Goal: Task Accomplishment & Management: Complete application form

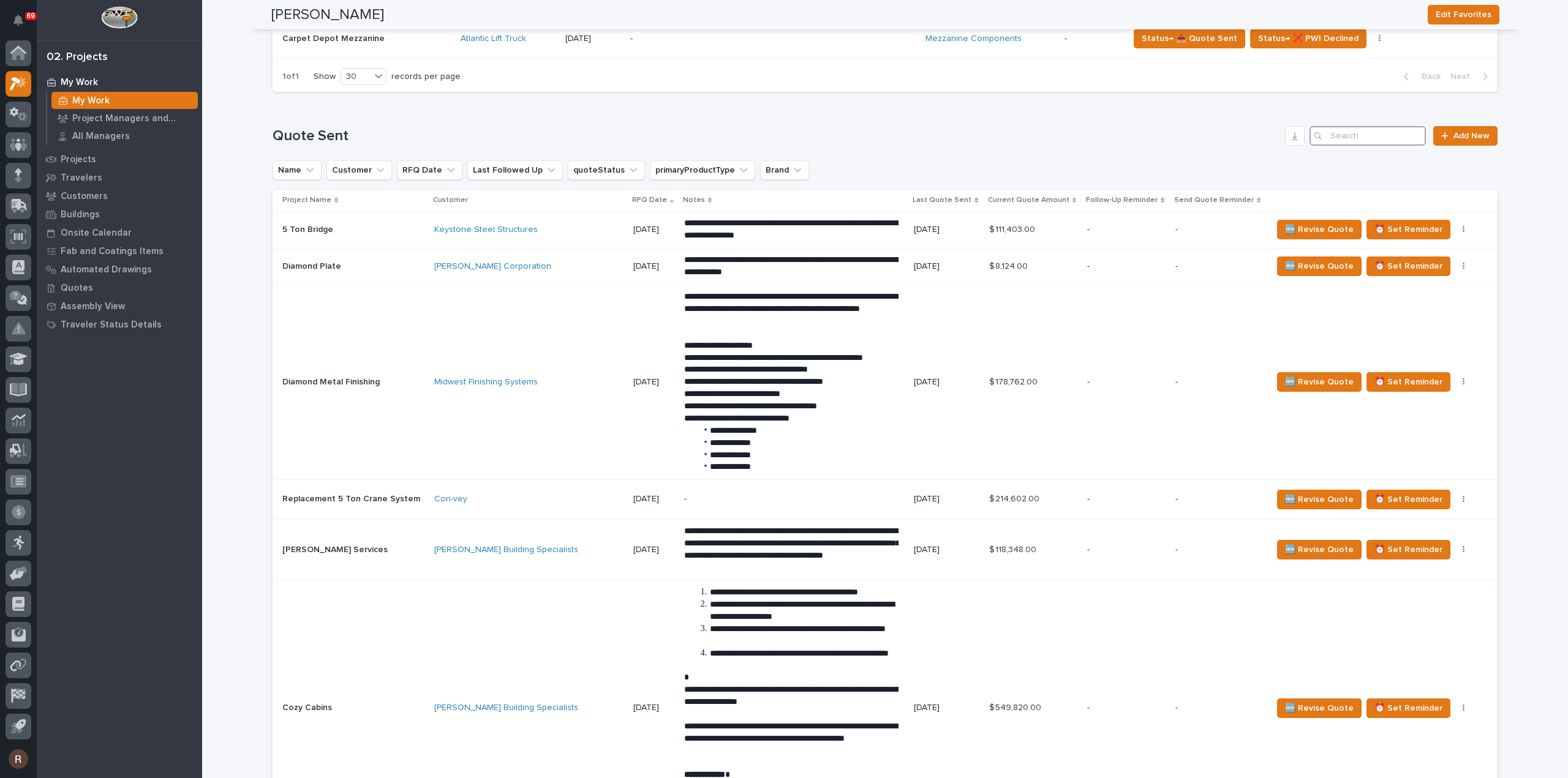
click at [1367, 138] on input "Search" at bounding box center [1368, 136] width 116 height 19
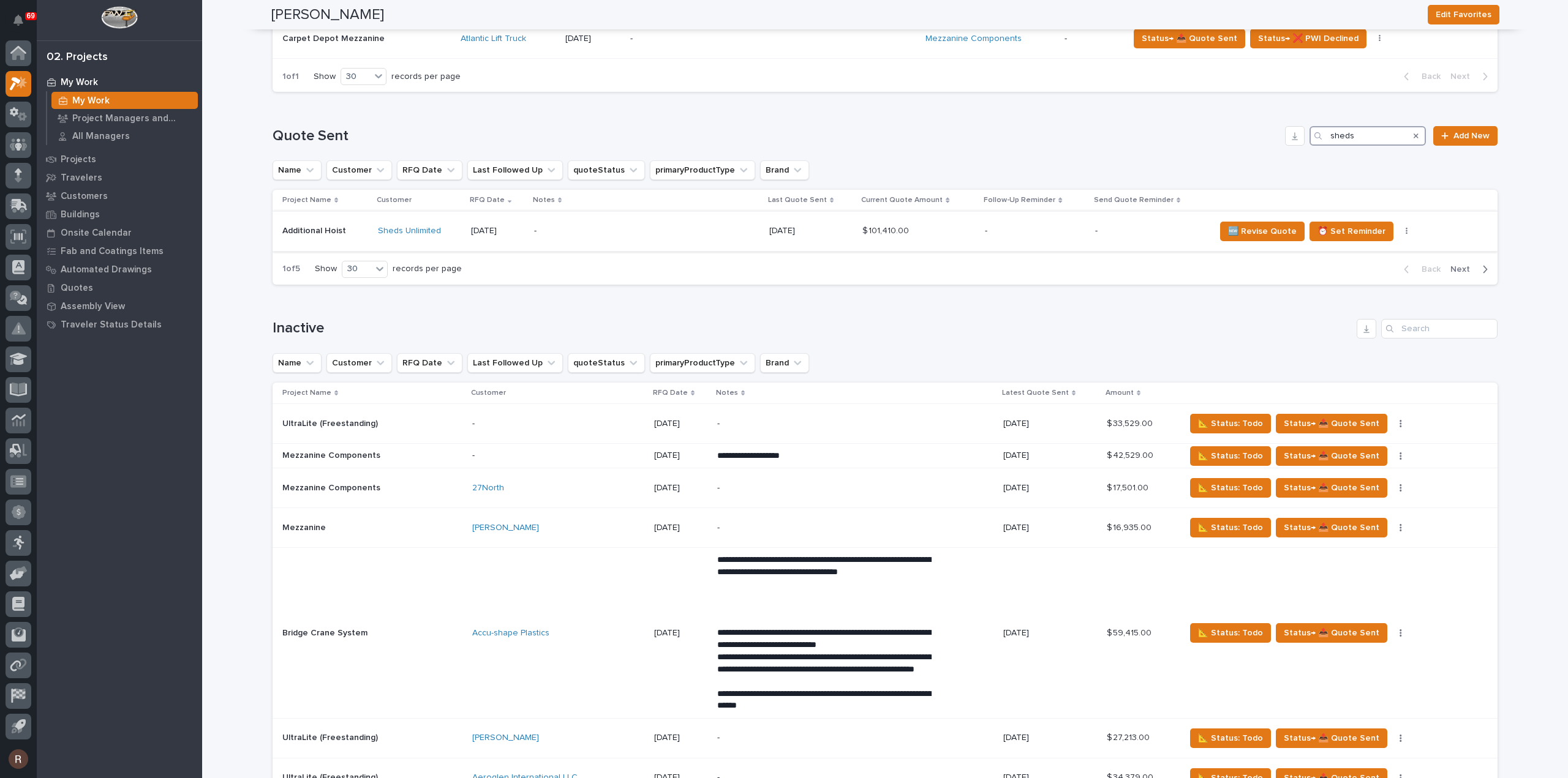
type input "sheds"
click at [574, 239] on div "-" at bounding box center [641, 231] width 214 height 28
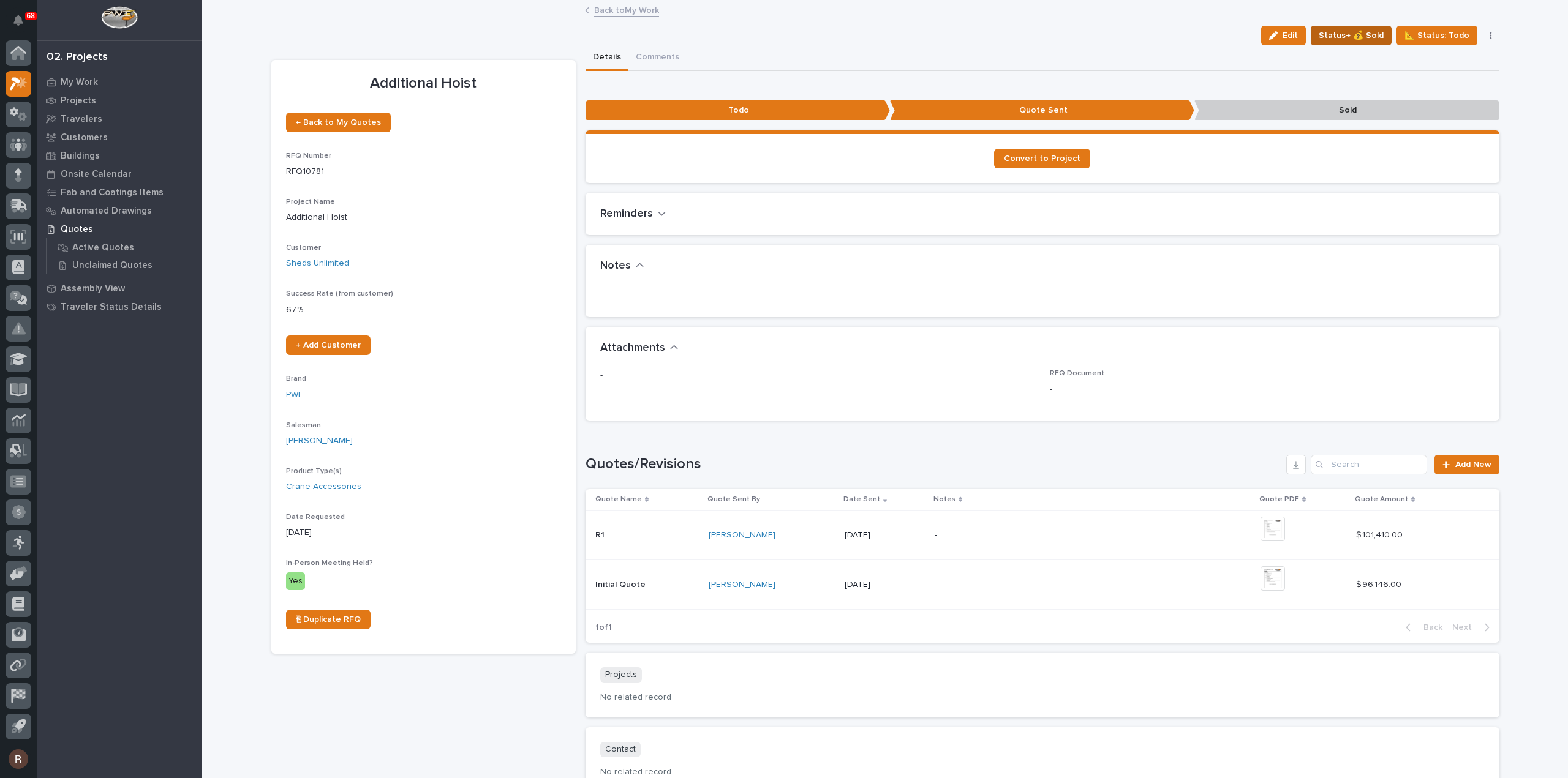
click at [1361, 36] on span "Status→ 💰 Sold" at bounding box center [1351, 35] width 65 height 14
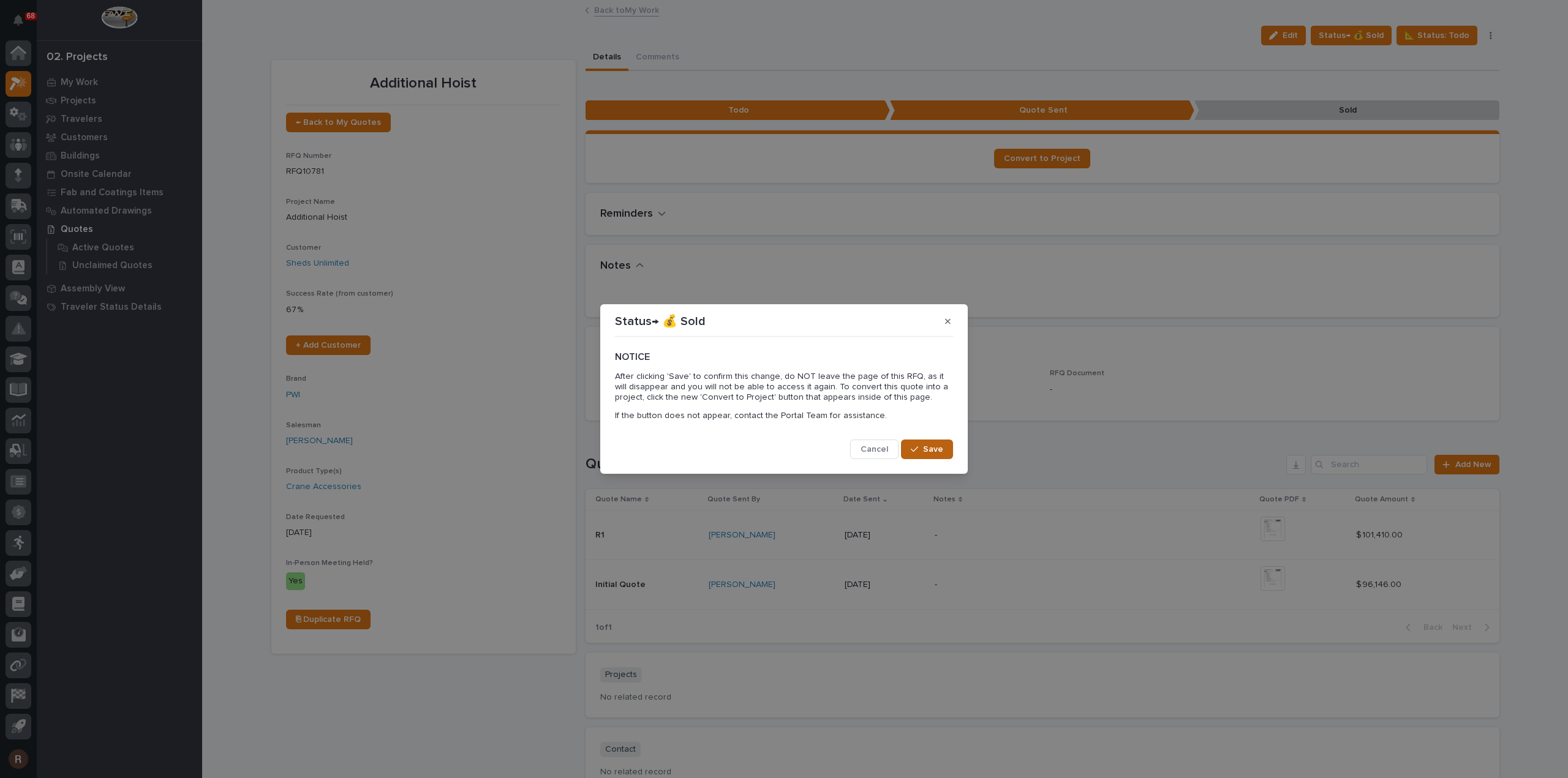
click at [942, 448] on span "Save" at bounding box center [933, 449] width 20 height 11
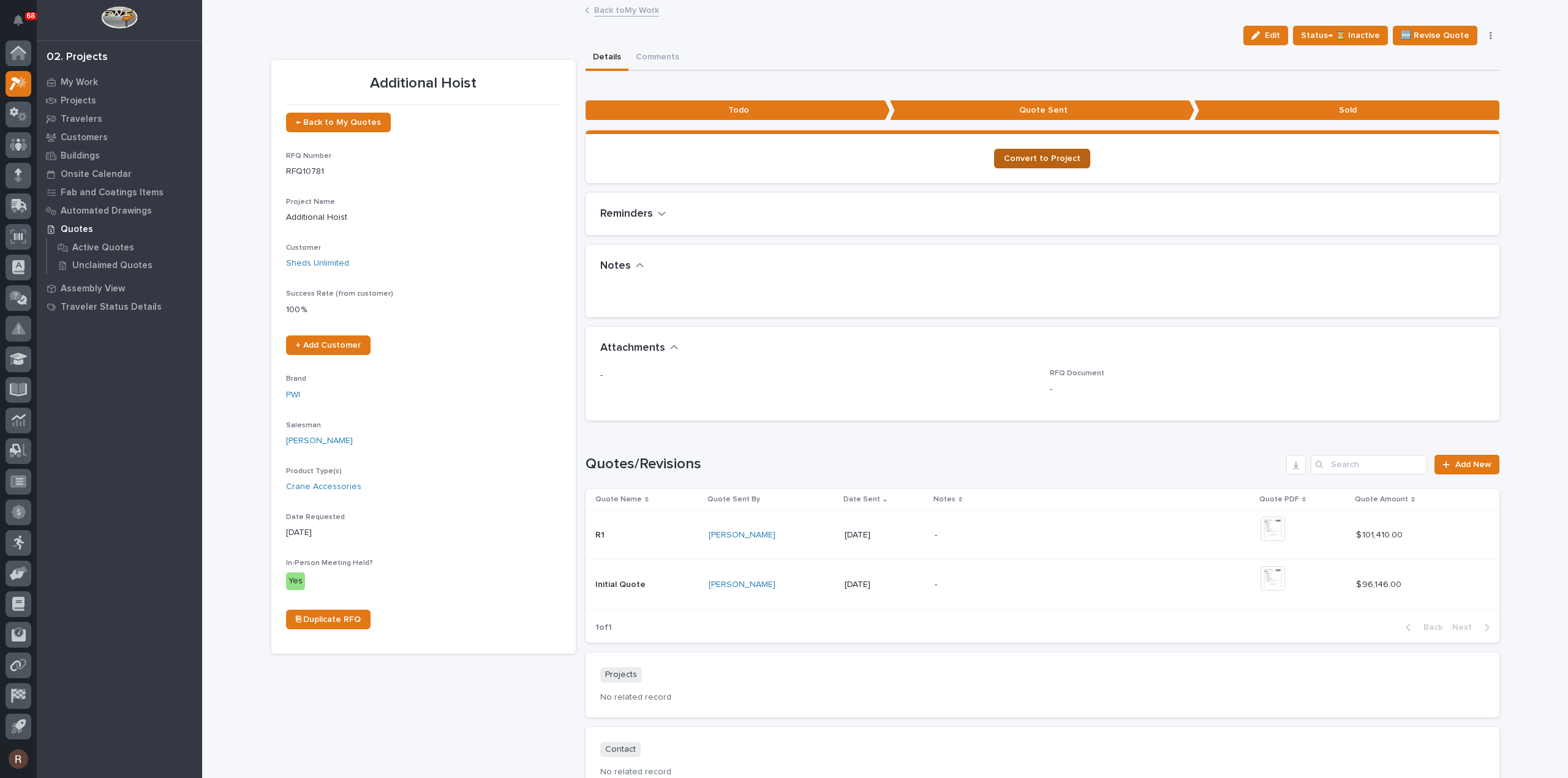
click at [1031, 157] on span "Convert to Project" at bounding box center [1042, 159] width 76 height 9
click at [320, 260] on link "Sheds Unlimited" at bounding box center [317, 264] width 63 height 13
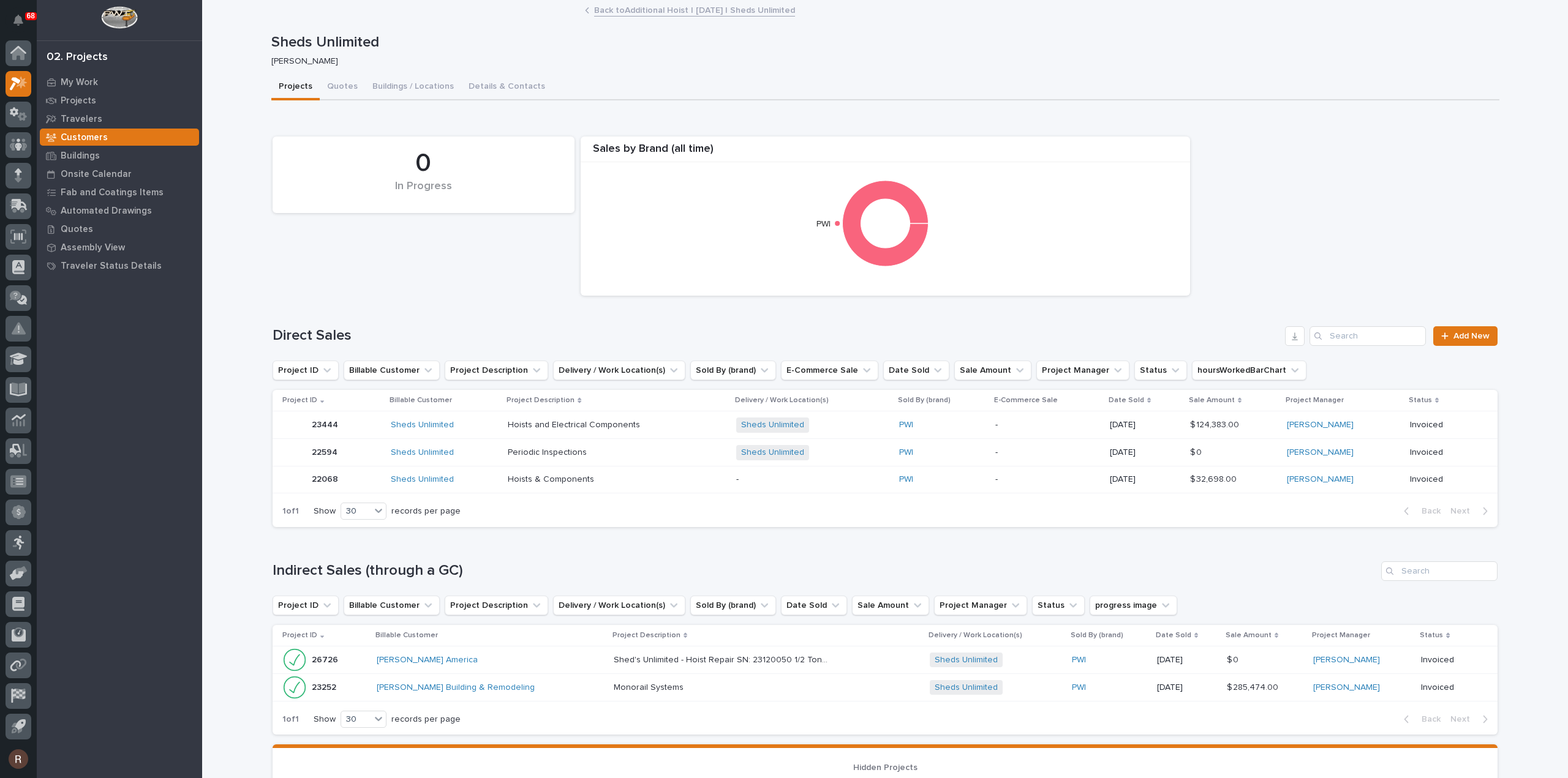
click at [633, 478] on p at bounding box center [615, 479] width 214 height 11
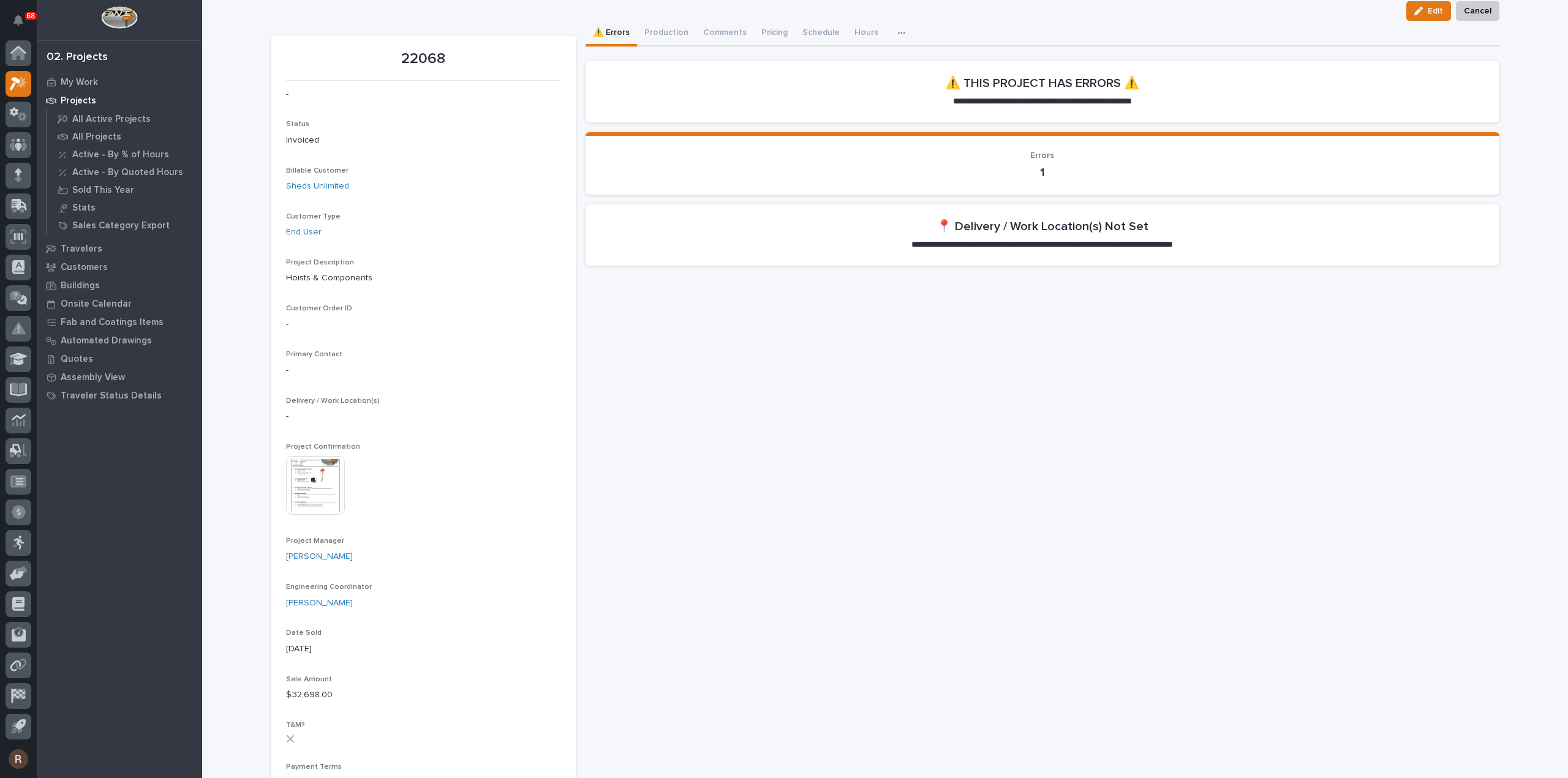
scroll to position [61, 0]
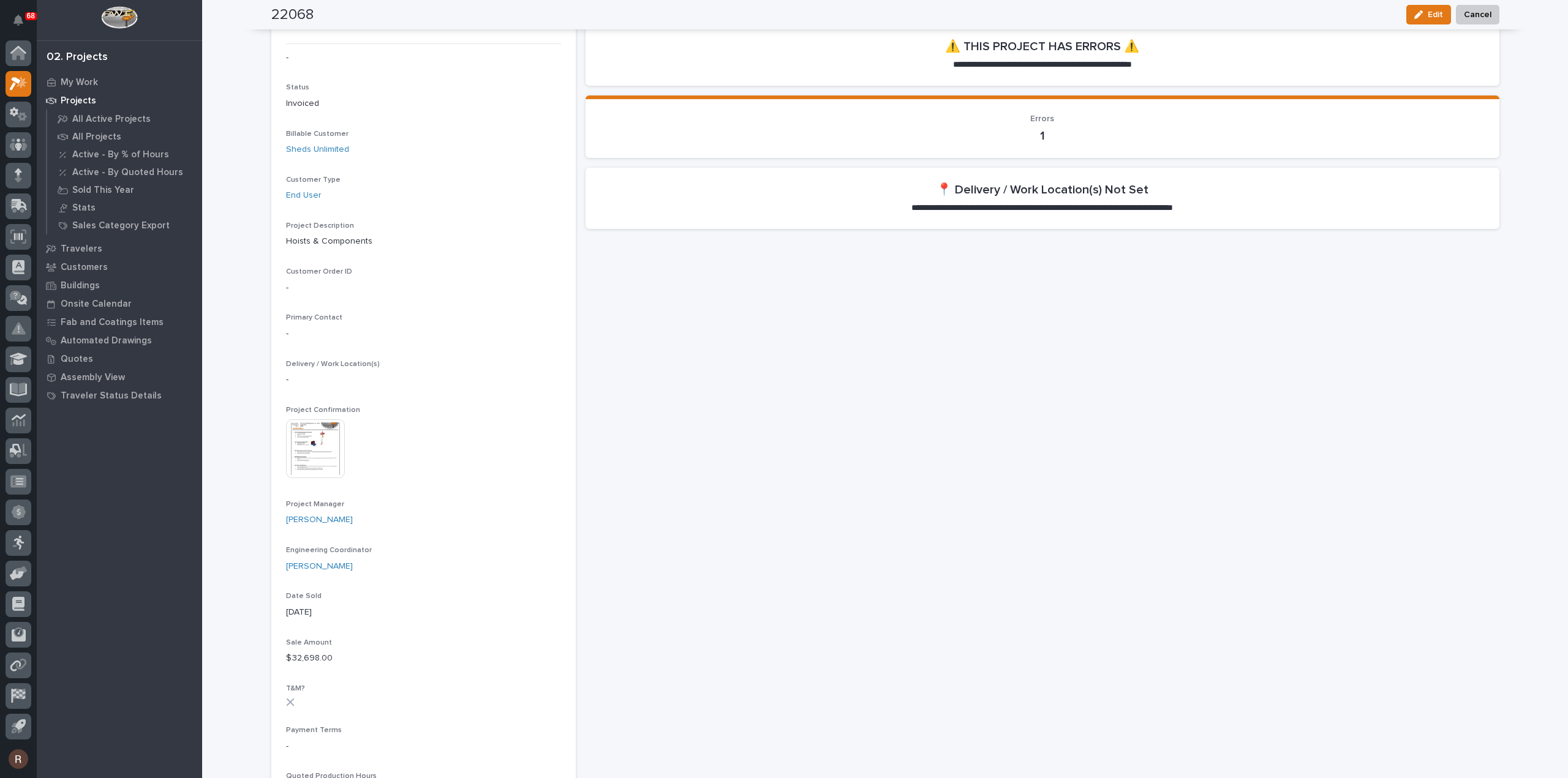
click at [312, 438] on img at bounding box center [315, 449] width 59 height 59
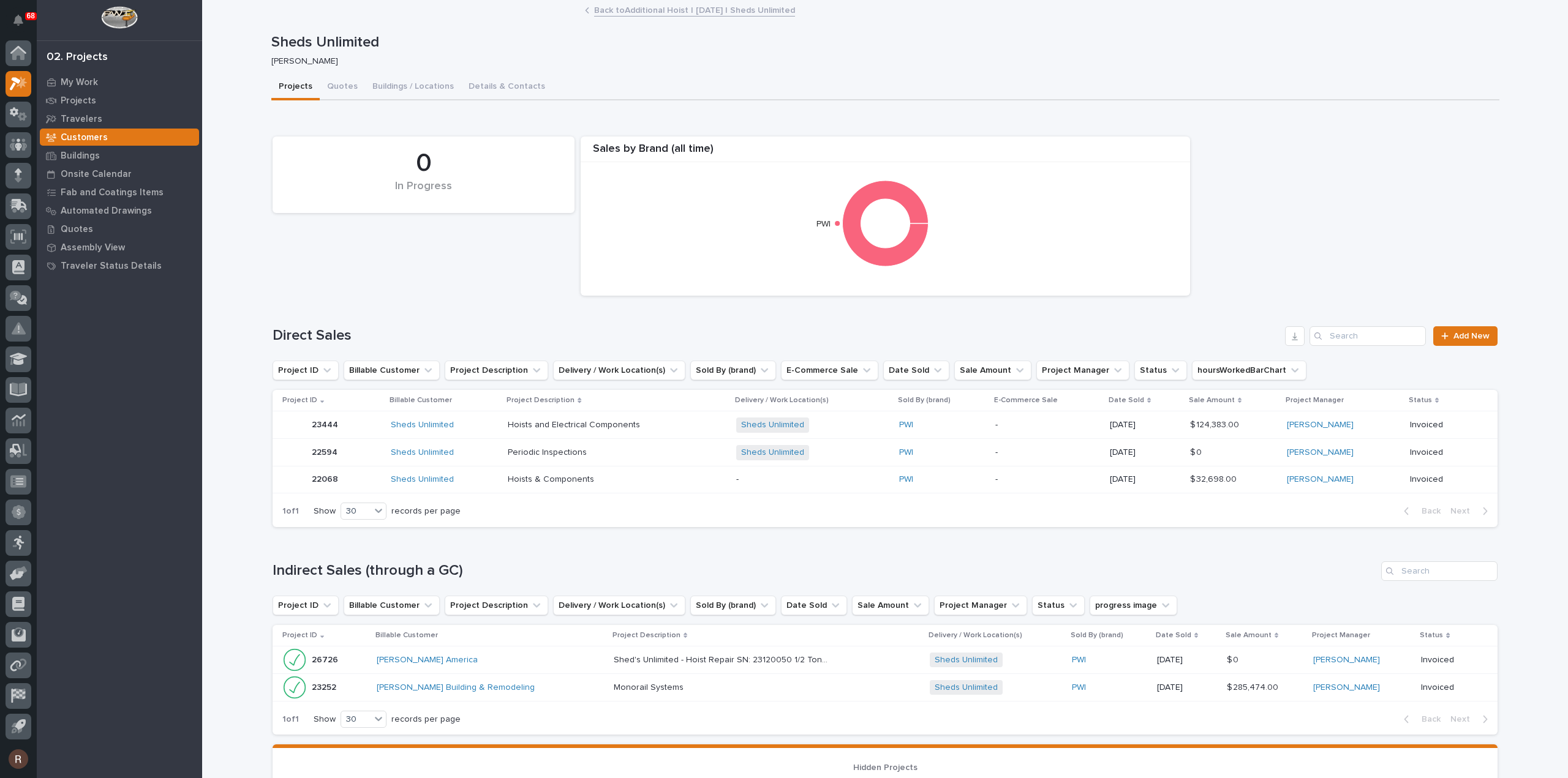
scroll to position [134, 0]
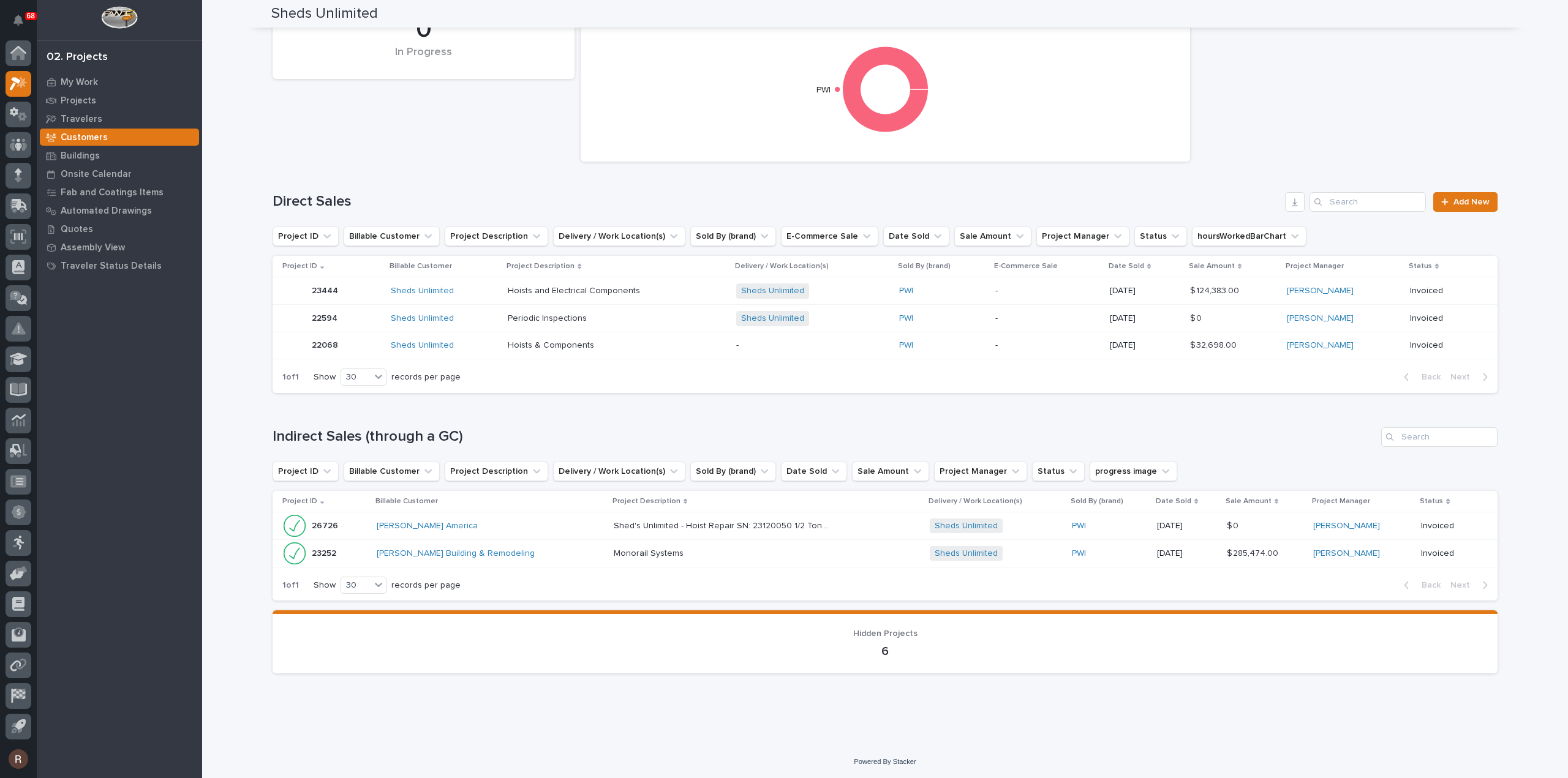
click at [531, 551] on div "[PERSON_NAME] Building & Remodeling" at bounding box center [484, 554] width 214 height 11
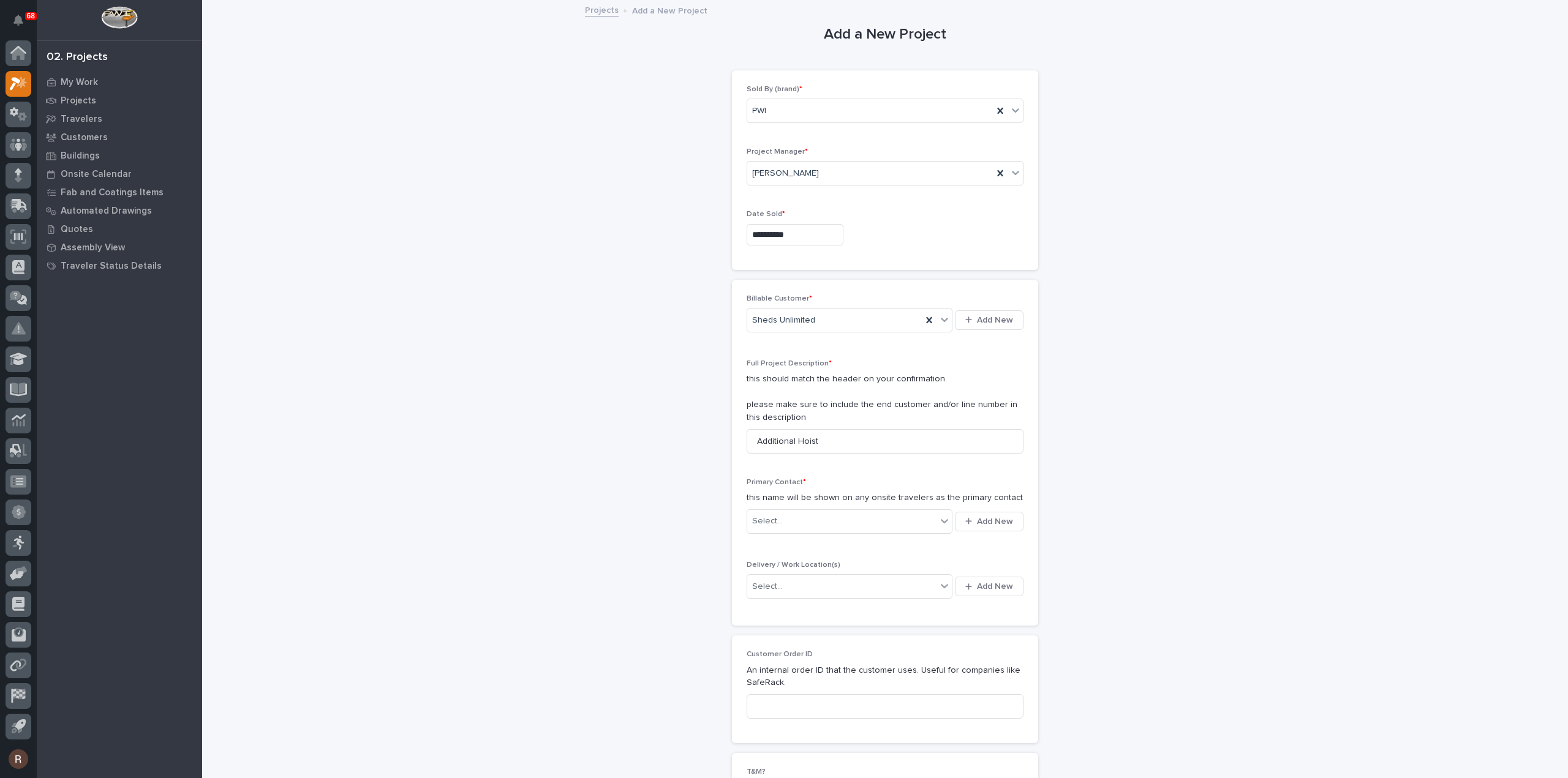
scroll to position [61, 0]
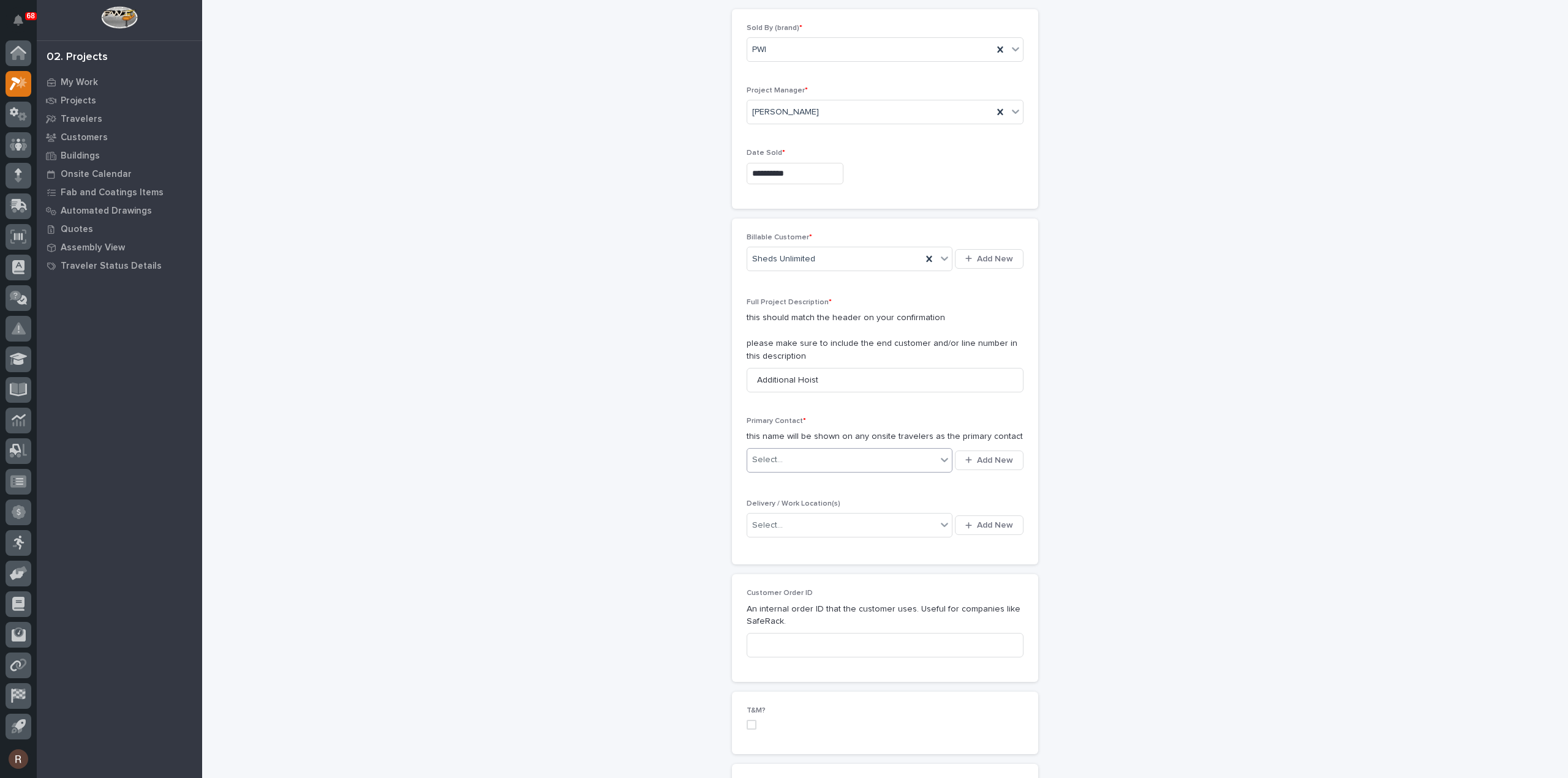
click at [802, 452] on div "Select..." at bounding box center [842, 460] width 189 height 20
type input "********"
click at [814, 496] on div "Sheds Unlimited - Steve Stoltzfus" at bounding box center [845, 503] width 206 height 21
click at [846, 526] on div "Select..." at bounding box center [842, 526] width 189 height 20
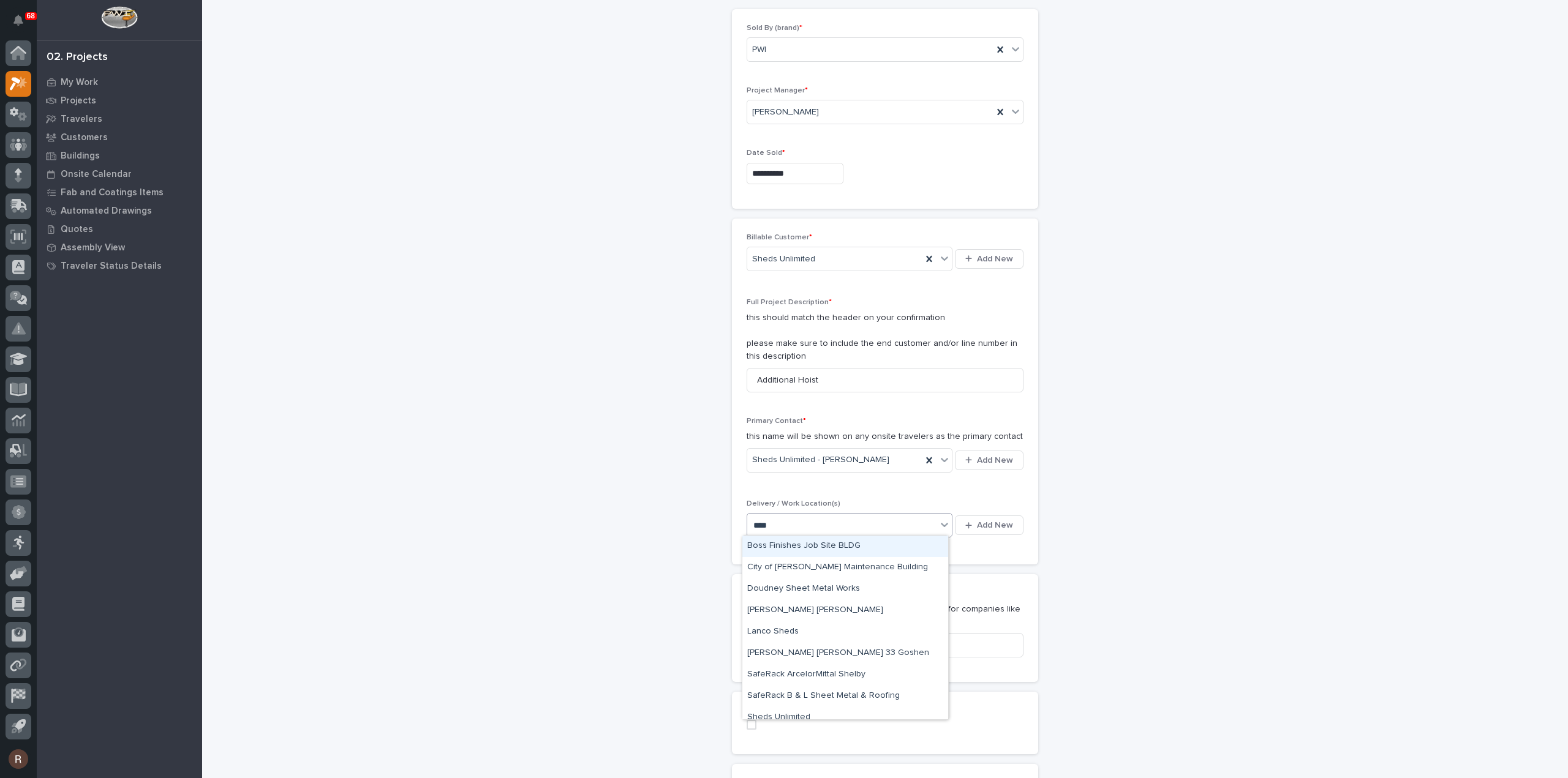
type input "*****"
click at [791, 561] on div "Sheds Unlimited" at bounding box center [845, 568] width 206 height 21
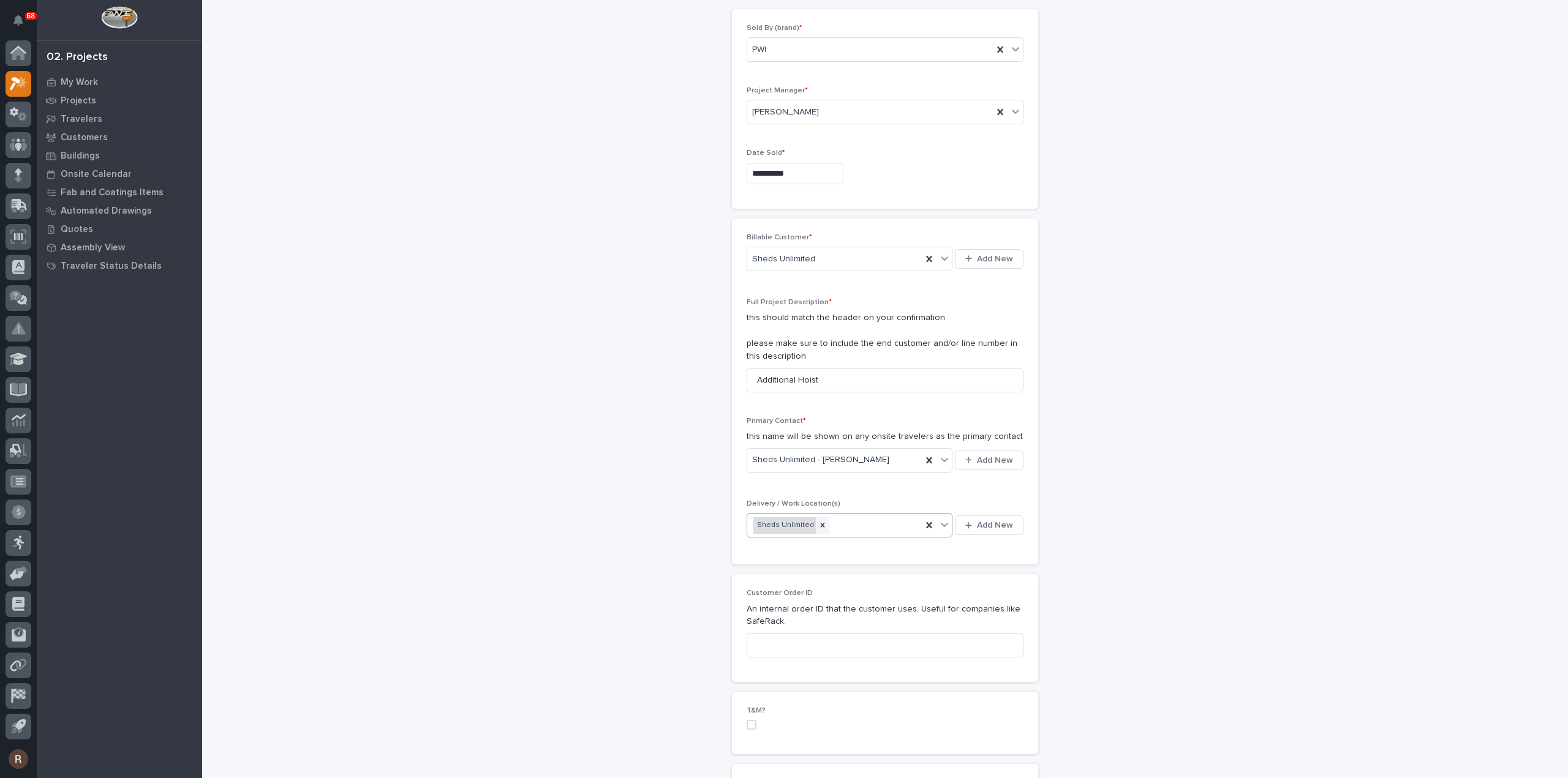
click at [781, 525] on div "Sheds Unlimited" at bounding box center [784, 526] width 63 height 16
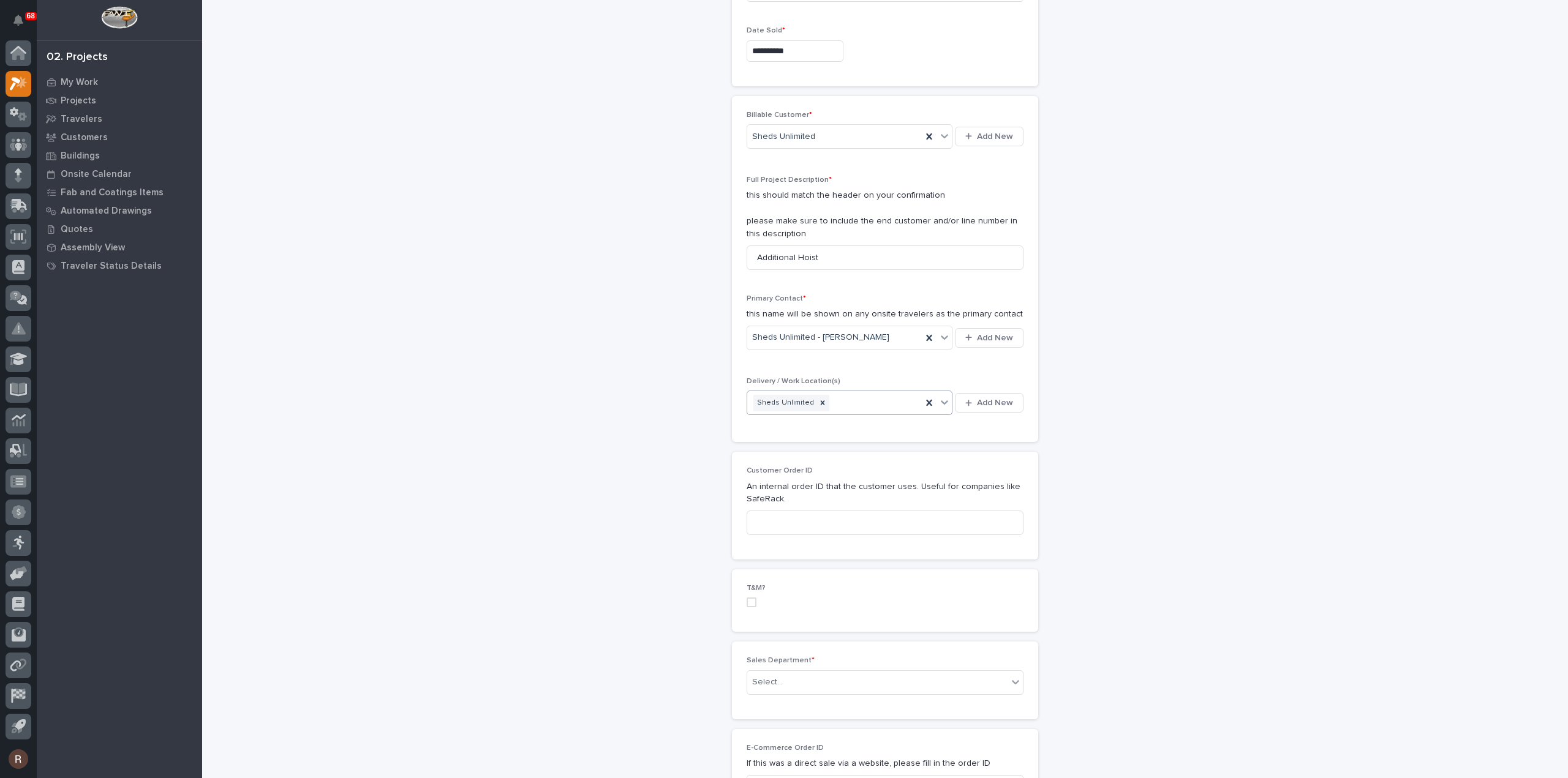
scroll to position [490, 0]
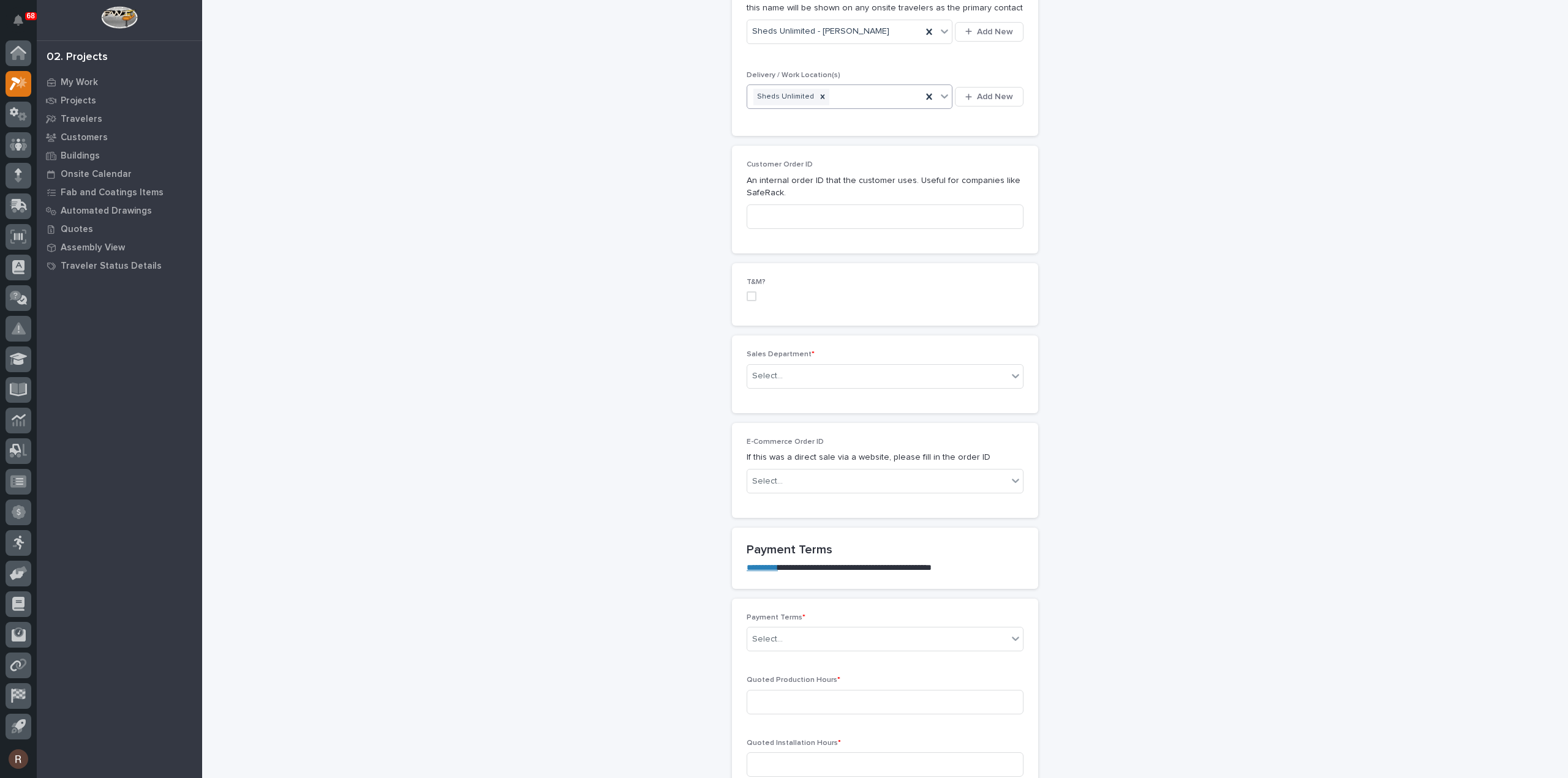
click at [779, 386] on div "Sales Department * Select..." at bounding box center [885, 374] width 277 height 48
click at [784, 378] on input "text" at bounding box center [784, 376] width 1 height 11
click at [774, 397] on span "National Sales" at bounding box center [778, 396] width 62 height 14
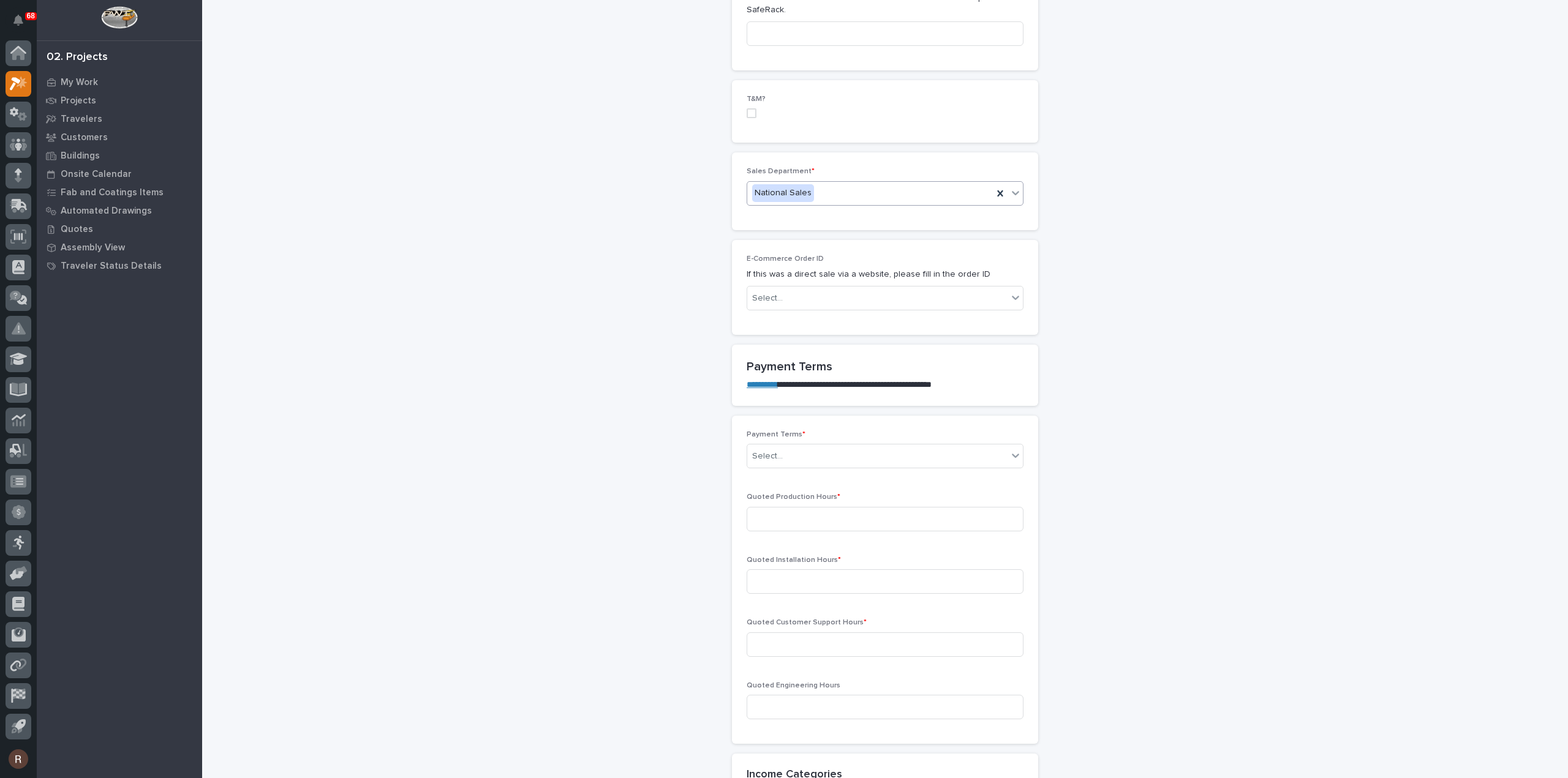
scroll to position [673, 0]
click at [784, 459] on div "Select..." at bounding box center [878, 456] width 260 height 20
click at [764, 521] on div "35/65" at bounding box center [880, 518] width 275 height 21
click at [811, 518] on input at bounding box center [885, 518] width 277 height 24
type input "21"
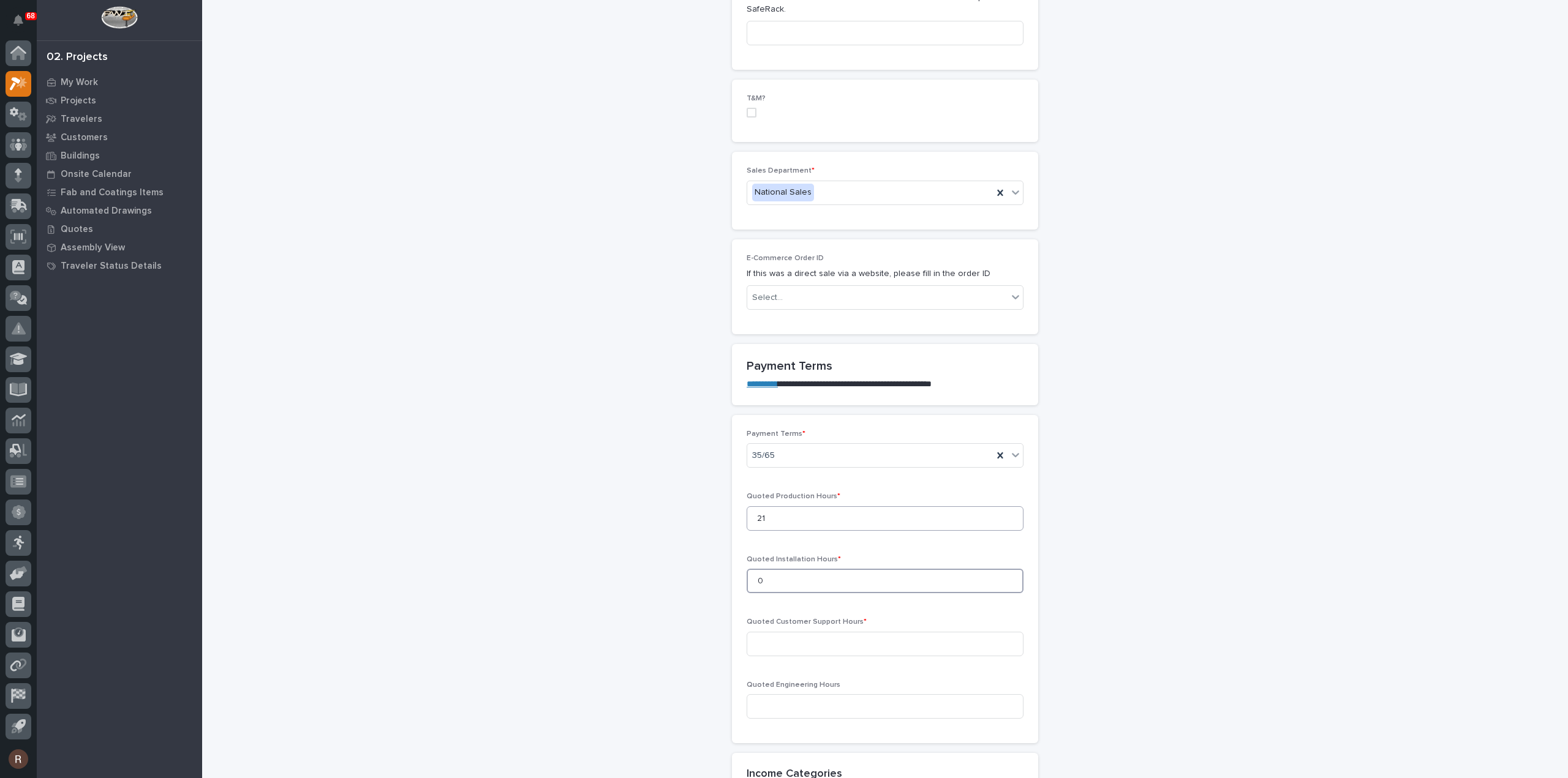
type input "0"
click at [785, 572] on input "0" at bounding box center [885, 581] width 277 height 24
click at [764, 695] on input at bounding box center [885, 706] width 277 height 24
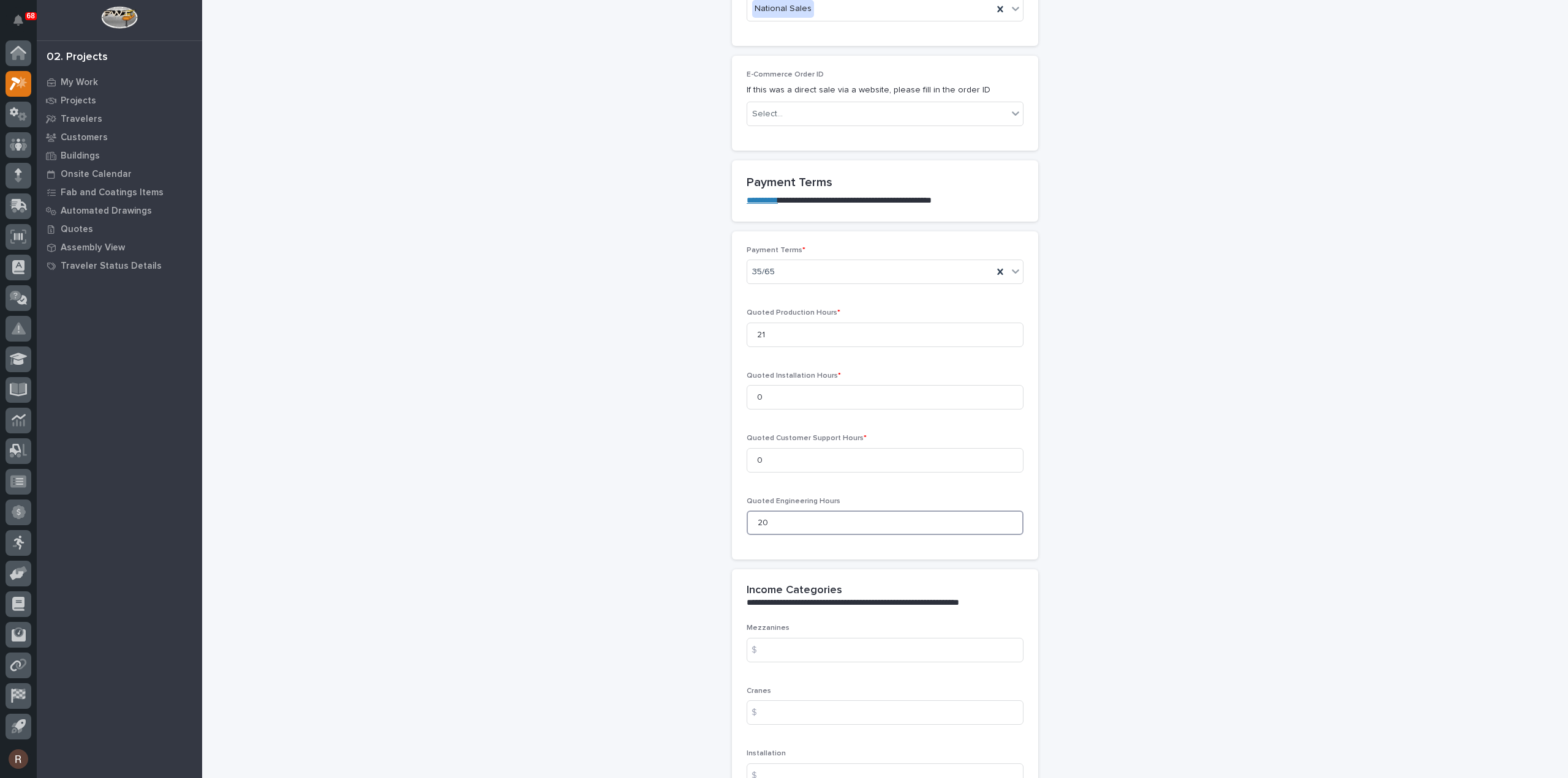
scroll to position [919, 0]
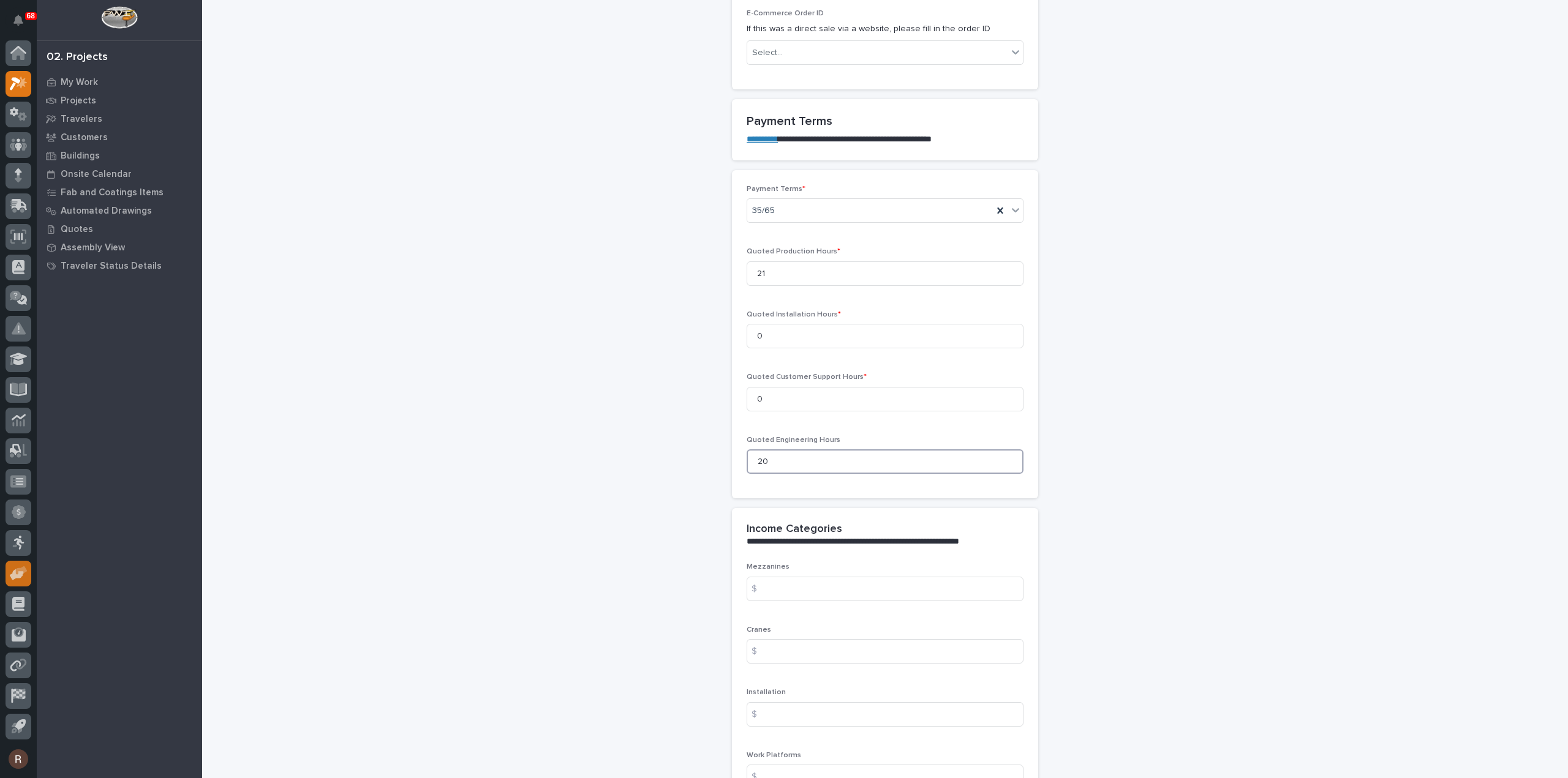
type input "20"
click at [788, 650] on input at bounding box center [885, 651] width 277 height 24
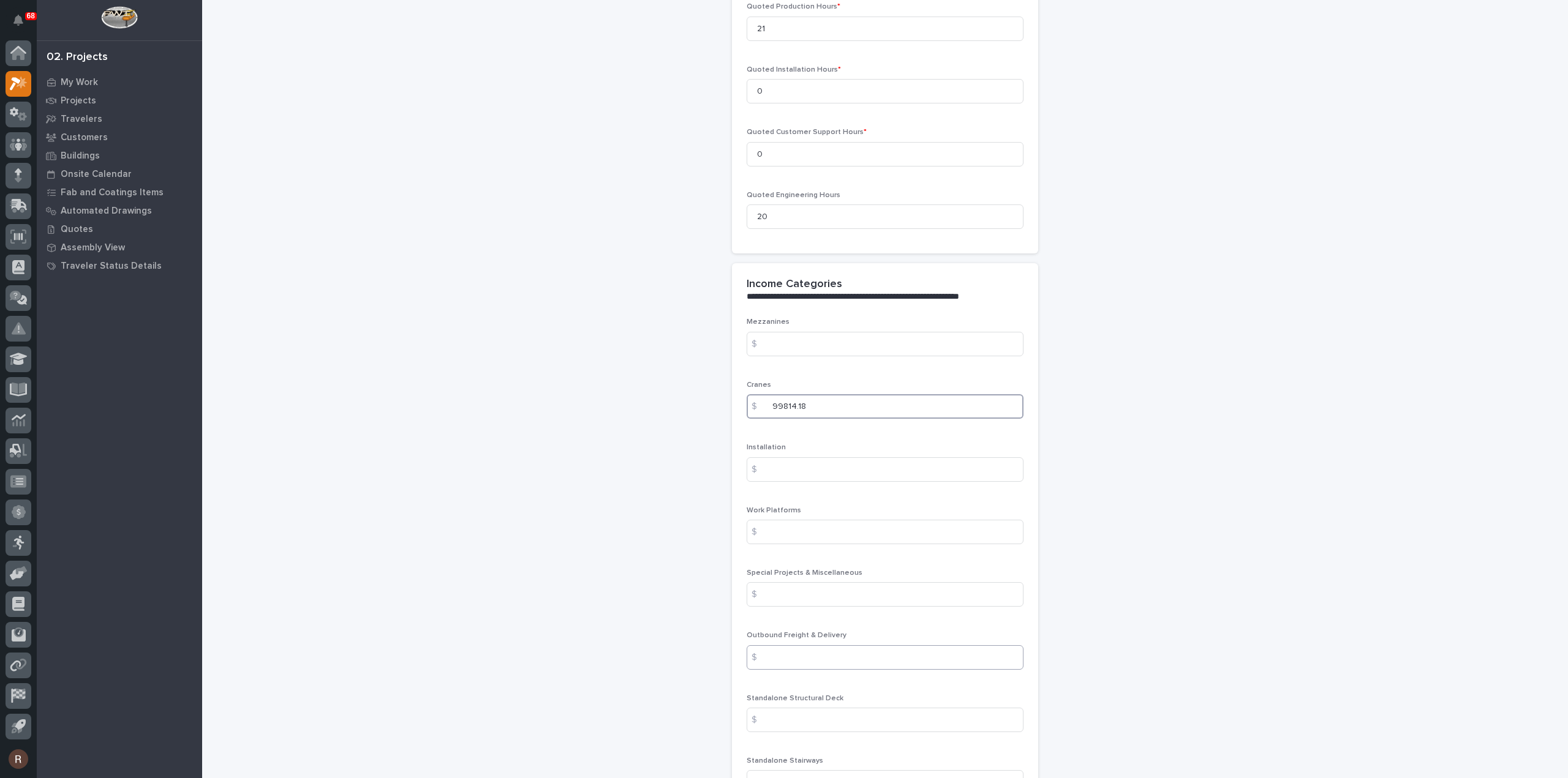
type input "99814.18"
click at [788, 663] on input at bounding box center [885, 657] width 277 height 24
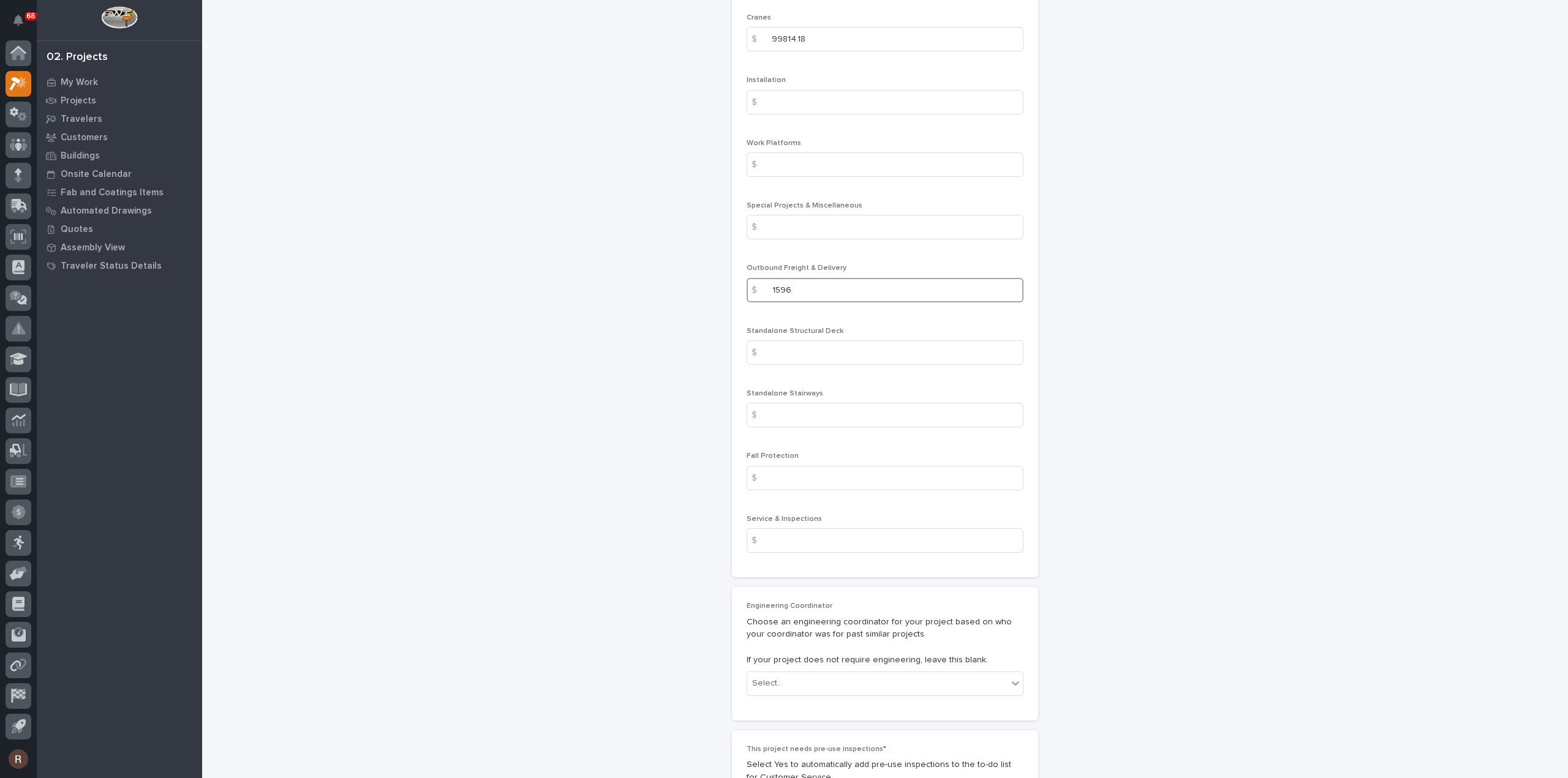
scroll to position [1714, 0]
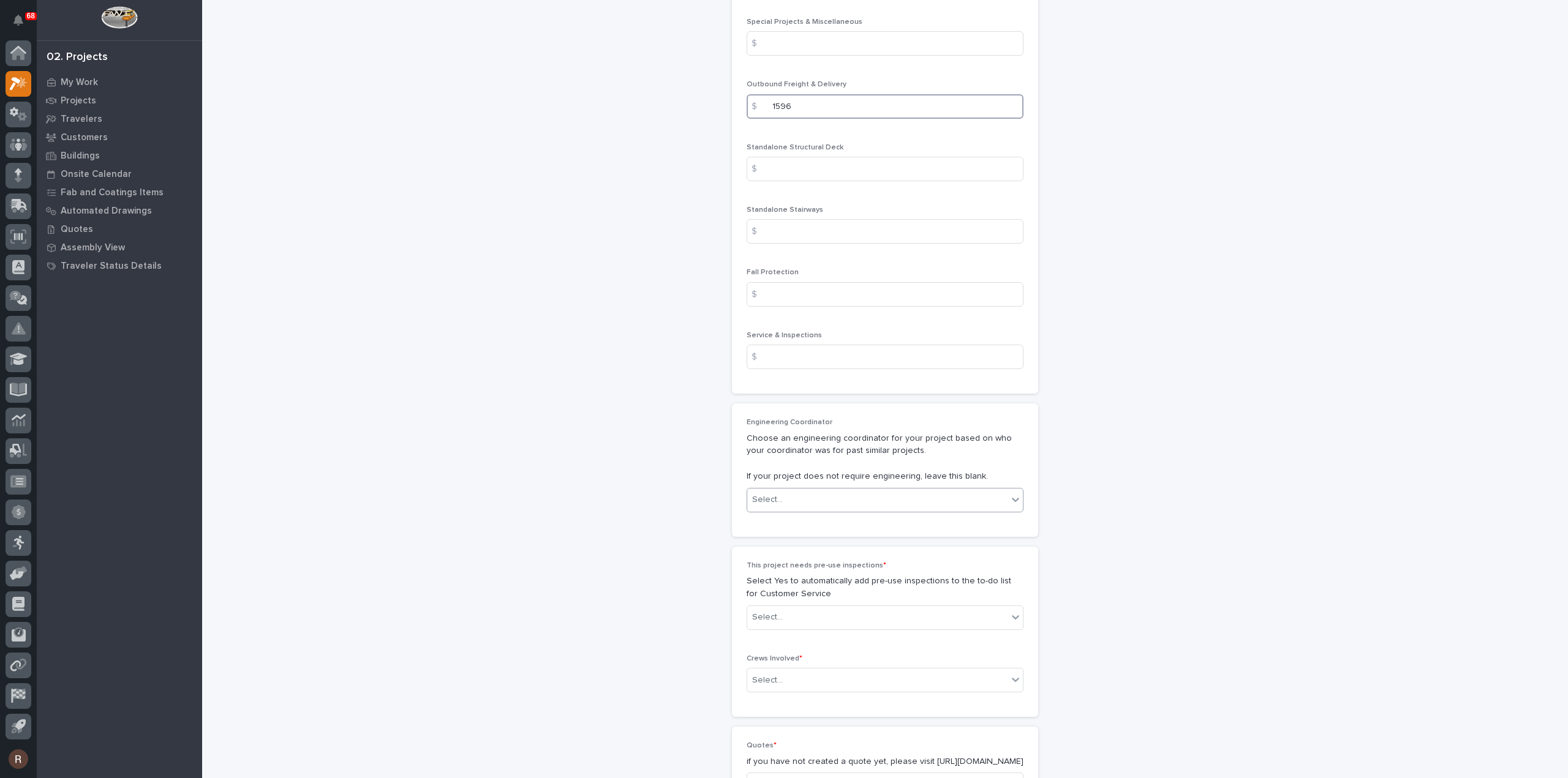
type input "1596"
click at [784, 494] on div "Select..." at bounding box center [878, 500] width 260 height 20
click at [777, 496] on div "Select..." at bounding box center [878, 500] width 260 height 20
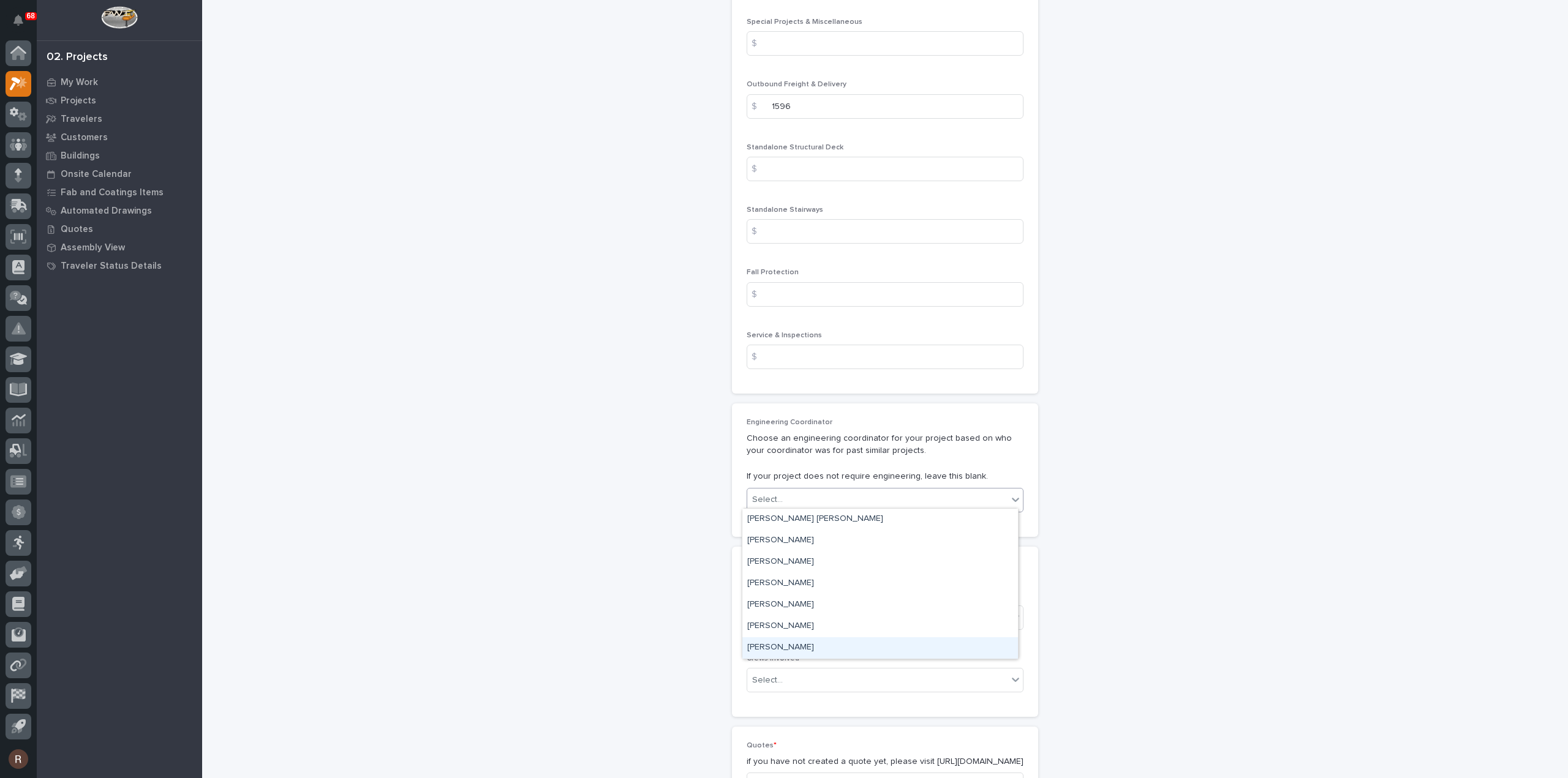
click at [771, 642] on div "[PERSON_NAME]" at bounding box center [880, 648] width 275 height 21
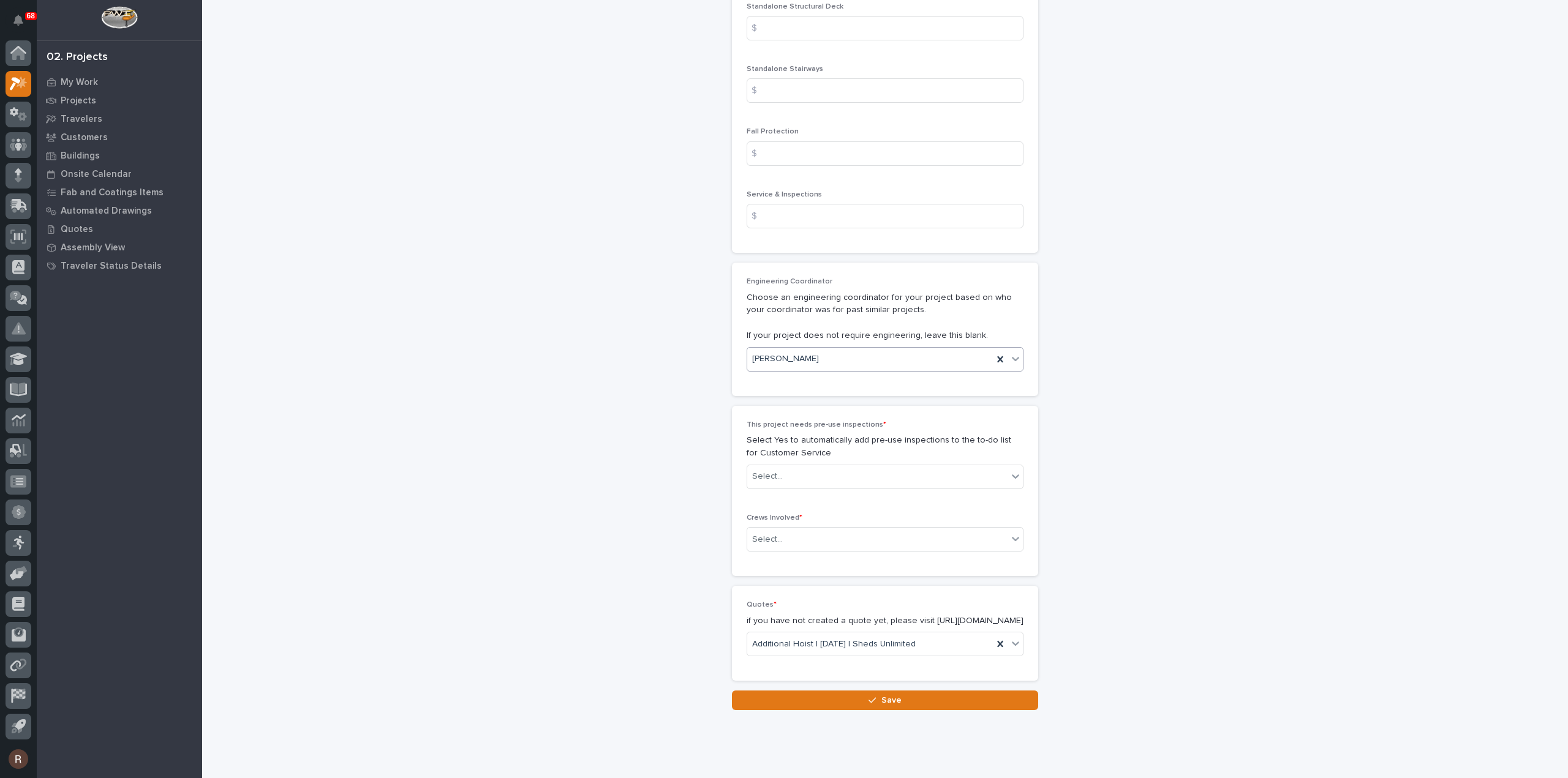
scroll to position [1891, 0]
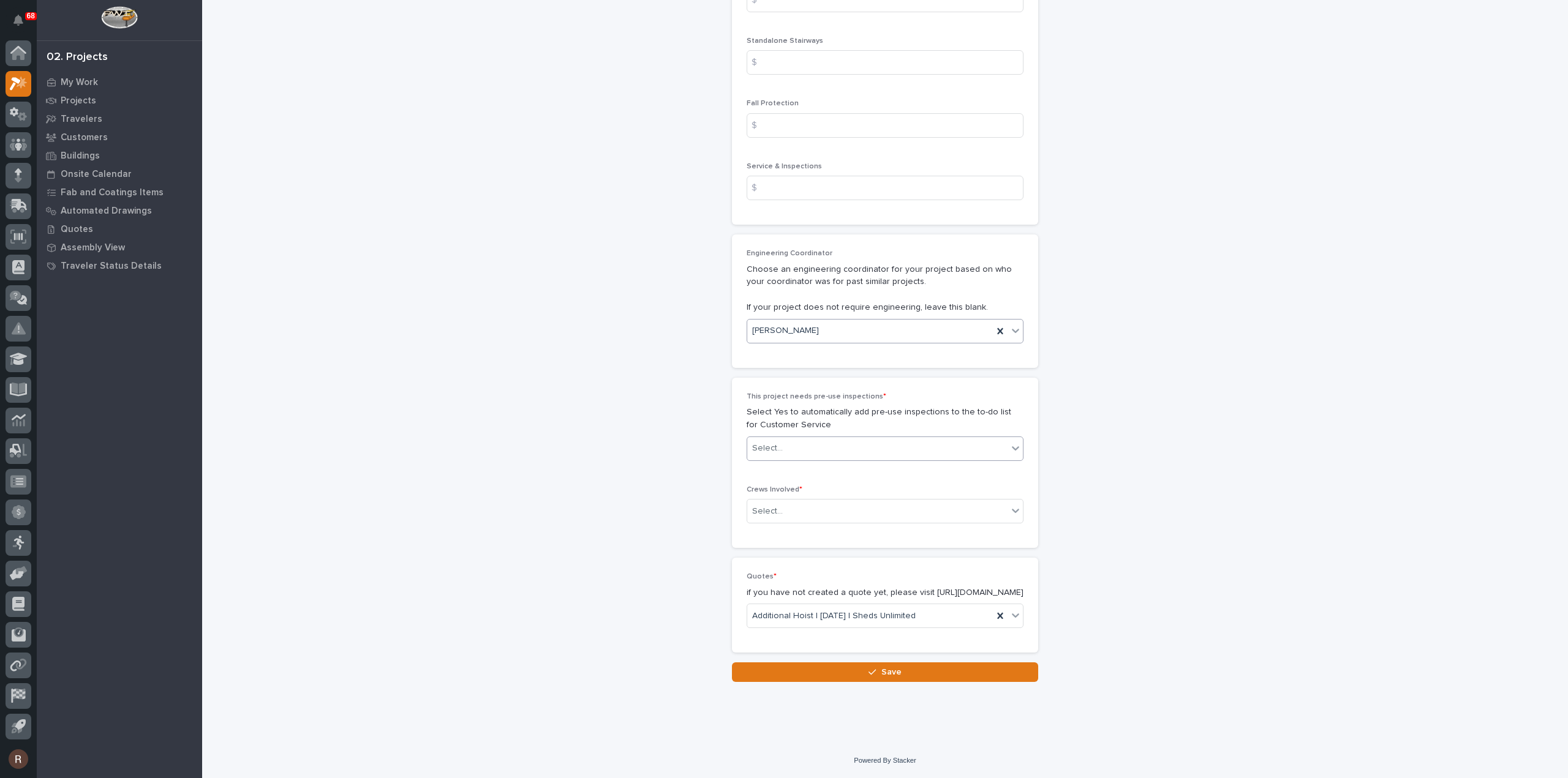
click at [817, 438] on div "Select..." at bounding box center [878, 448] width 260 height 20
click at [776, 483] on div "No" at bounding box center [880, 481] width 275 height 21
click at [784, 506] on input "text" at bounding box center [784, 511] width 1 height 11
click at [771, 521] on div "Production" at bounding box center [880, 523] width 275 height 21
click at [850, 669] on button "Save" at bounding box center [884, 672] width 306 height 19
